Goal: Task Accomplishment & Management: Use online tool/utility

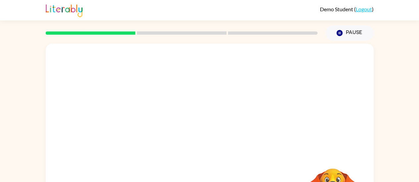
scroll to position [50, 0]
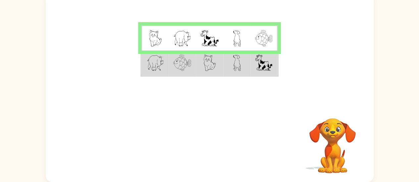
click at [174, 66] on img at bounding box center [182, 63] width 18 height 17
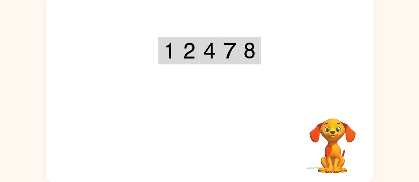
click at [209, 143] on div "Your browser must support playing .mp4 files to use Literably. Please try using…" at bounding box center [210, 87] width 328 height 189
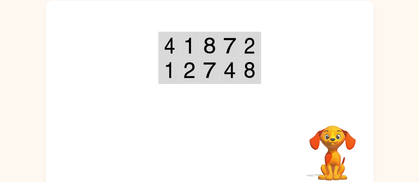
drag, startPoint x: 308, startPoint y: 78, endPoint x: 303, endPoint y: 80, distance: 4.7
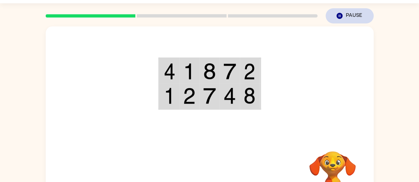
drag, startPoint x: 303, startPoint y: 80, endPoint x: 345, endPoint y: 19, distance: 73.9
click at [345, 19] on button "Pause Pause" at bounding box center [349, 15] width 48 height 15
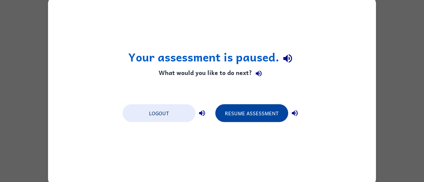
click at [271, 121] on button "Resume Assessment" at bounding box center [251, 113] width 73 height 18
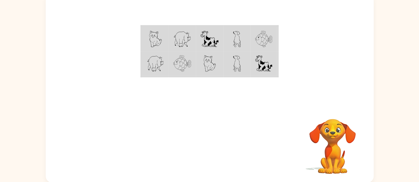
scroll to position [50, 0]
click at [188, 141] on div "Your browser must support playing .mp4 files to use Literably. Please try using…" at bounding box center [210, 87] width 328 height 189
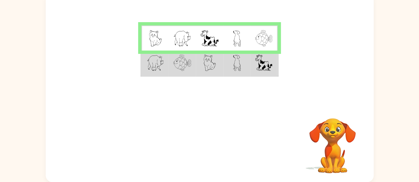
click at [179, 65] on img at bounding box center [182, 63] width 18 height 17
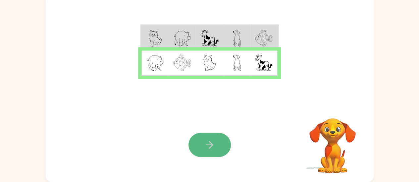
click at [216, 139] on button "button" at bounding box center [209, 145] width 42 height 24
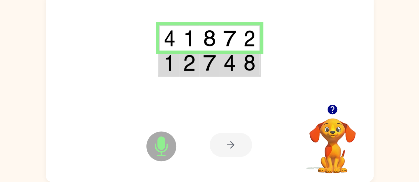
click at [216, 73] on td at bounding box center [209, 63] width 20 height 25
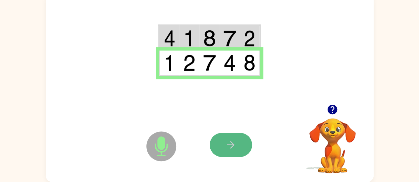
click at [236, 145] on icon "button" at bounding box center [231, 145] width 12 height 12
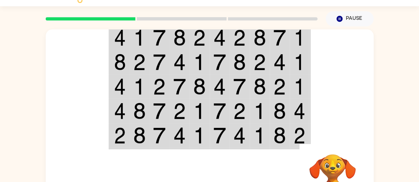
scroll to position [0, 0]
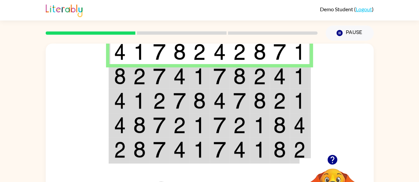
click at [277, 75] on img at bounding box center [279, 76] width 13 height 17
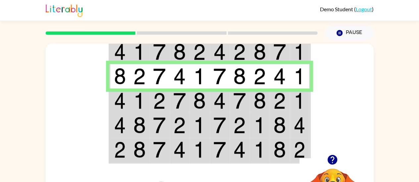
click at [261, 107] on img at bounding box center [259, 101] width 13 height 17
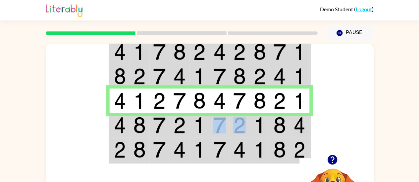
click at [230, 129] on tr at bounding box center [209, 125] width 200 height 24
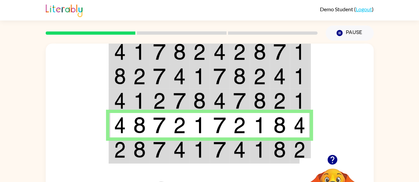
click at [211, 154] on td at bounding box center [220, 150] width 20 height 25
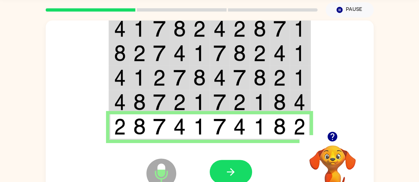
scroll to position [50, 0]
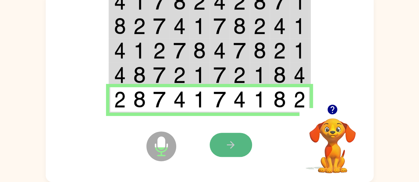
click at [230, 143] on icon "button" at bounding box center [231, 145] width 12 height 12
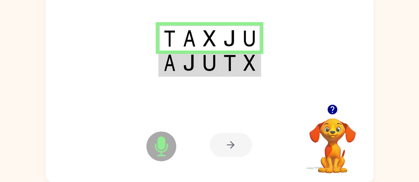
click at [165, 52] on td at bounding box center [169, 63] width 20 height 25
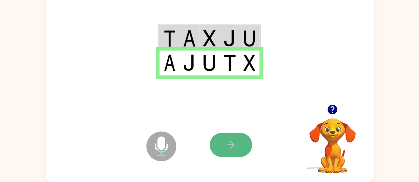
click at [239, 143] on button "button" at bounding box center [231, 145] width 42 height 24
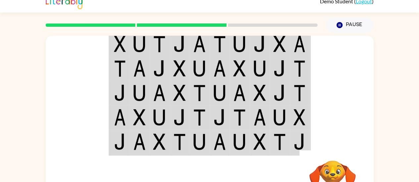
scroll to position [0, 0]
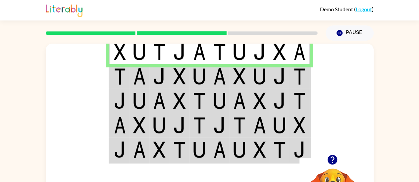
click at [222, 72] on img at bounding box center [219, 76] width 13 height 17
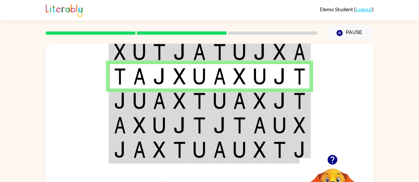
click at [231, 100] on td at bounding box center [239, 101] width 20 height 24
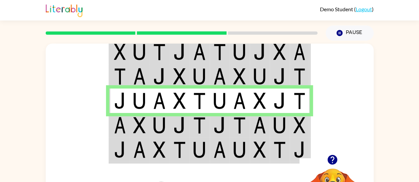
click at [233, 131] on img at bounding box center [239, 125] width 13 height 17
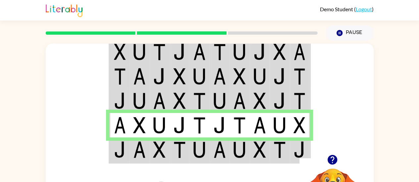
click at [149, 161] on div "Microphone The Microphone is here when it is your turn to talk" at bounding box center [145, 180] width 66 height 44
click at [119, 152] on img at bounding box center [120, 150] width 12 height 17
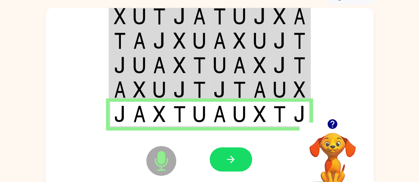
scroll to position [50, 0]
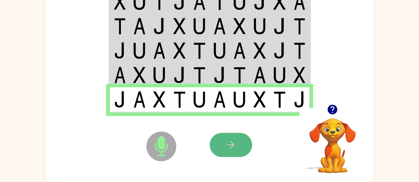
click at [225, 146] on button "button" at bounding box center [231, 145] width 42 height 24
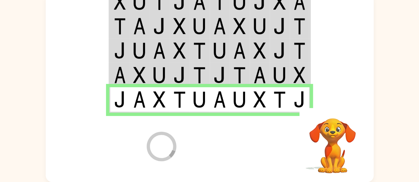
scroll to position [38, 0]
